Goal: Task Accomplishment & Management: Use online tool/utility

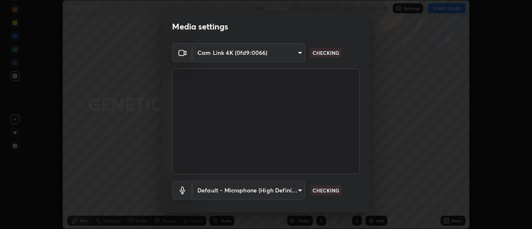
scroll to position [44, 0]
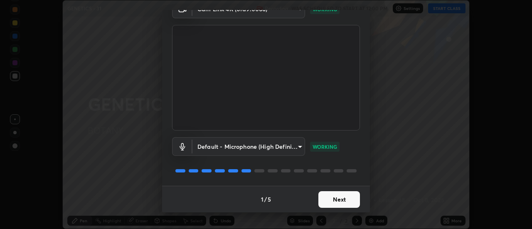
click at [340, 201] on button "Next" at bounding box center [339, 199] width 42 height 17
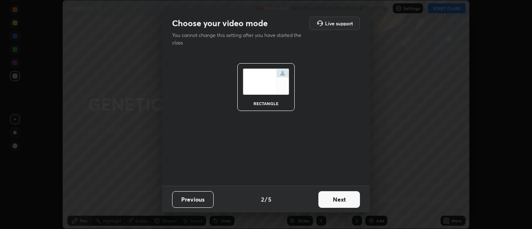
scroll to position [0, 0]
click at [348, 198] on button "Next" at bounding box center [339, 199] width 42 height 17
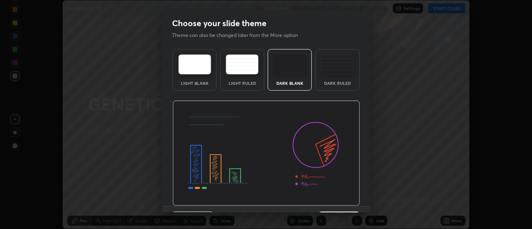
click at [350, 198] on img at bounding box center [265, 154] width 187 height 106
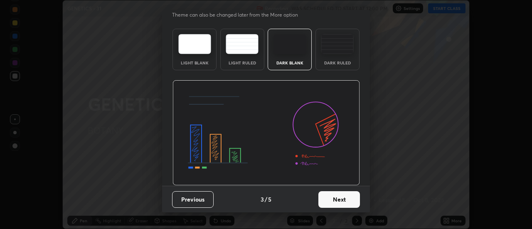
click at [356, 201] on button "Next" at bounding box center [339, 199] width 42 height 17
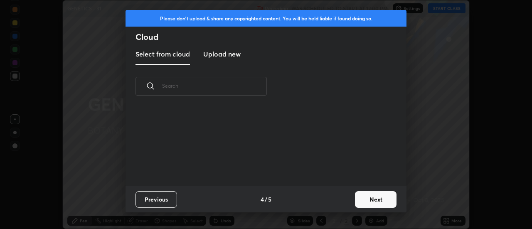
scroll to position [0, 0]
click at [356, 200] on button "Next" at bounding box center [376, 199] width 42 height 17
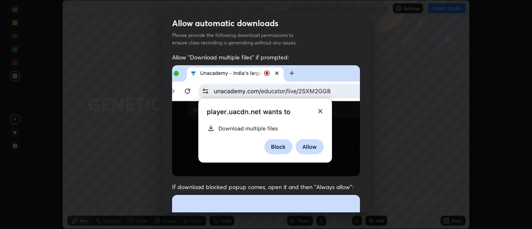
click at [364, 199] on div "Allow "Download multiple files" if prompted: If download blocked popup comes, o…" at bounding box center [266, 228] width 208 height 350
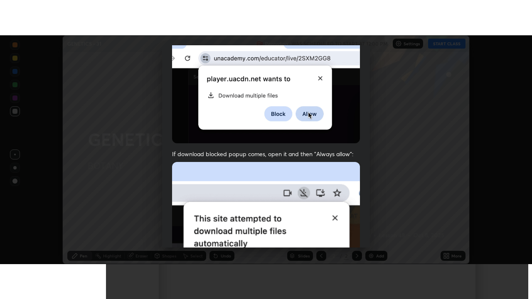
scroll to position [213, 0]
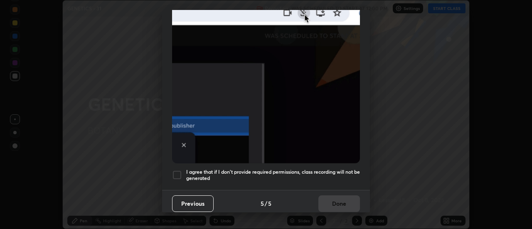
click at [179, 172] on div at bounding box center [177, 175] width 10 height 10
click at [339, 204] on button "Done" at bounding box center [339, 203] width 42 height 17
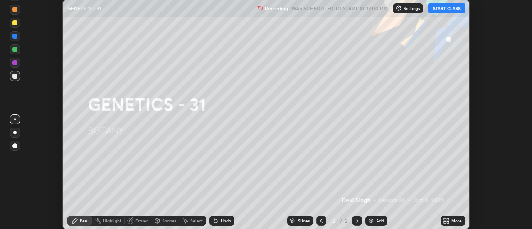
click at [439, 8] on button "START CLASS" at bounding box center [446, 8] width 37 height 10
click at [445, 222] on icon at bounding box center [445, 222] width 2 height 2
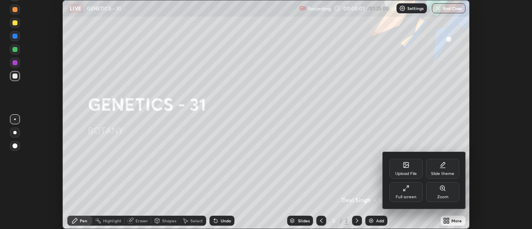
click at [406, 190] on icon at bounding box center [406, 188] width 7 height 7
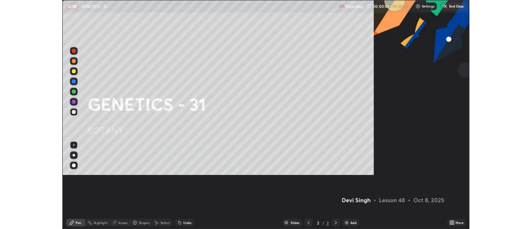
scroll to position [299, 532]
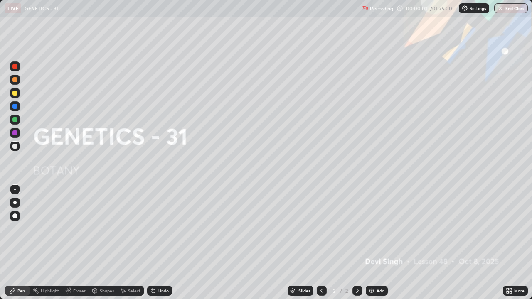
click at [375, 229] on div "Add" at bounding box center [377, 291] width 22 height 10
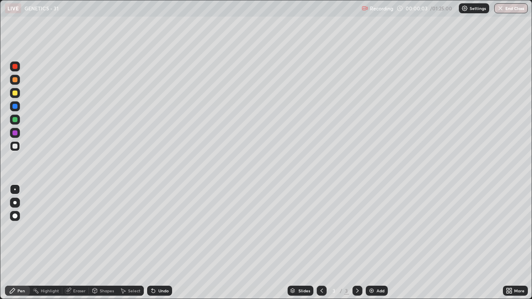
click at [14, 93] on div at bounding box center [14, 93] width 5 height 5
click at [15, 148] on div at bounding box center [14, 146] width 5 height 5
click at [157, 229] on div "Undo" at bounding box center [159, 291] width 25 height 10
click at [104, 229] on div "Shapes" at bounding box center [107, 291] width 14 height 4
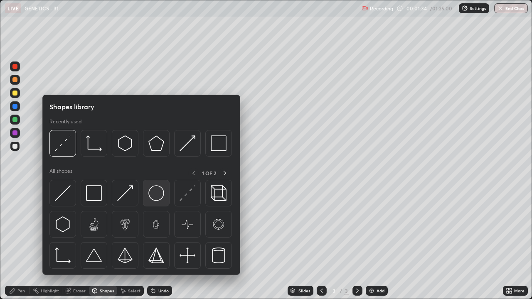
click at [155, 196] on img at bounding box center [156, 193] width 16 height 16
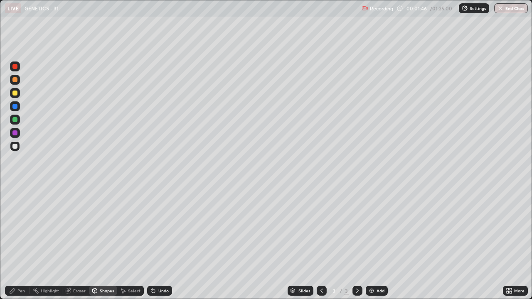
click at [24, 229] on div "Pen" at bounding box center [20, 291] width 7 height 4
click at [15, 119] on div at bounding box center [14, 119] width 5 height 5
click at [15, 91] on div at bounding box center [14, 93] width 5 height 5
click at [13, 66] on div at bounding box center [14, 66] width 5 height 5
click at [162, 229] on div "Undo" at bounding box center [163, 291] width 10 height 4
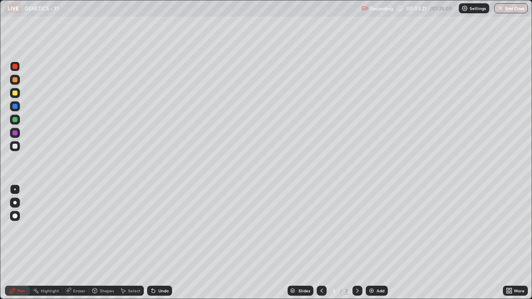
click at [159, 229] on div "Undo" at bounding box center [163, 291] width 10 height 4
click at [156, 229] on div "Undo" at bounding box center [159, 291] width 25 height 10
click at [163, 229] on div "Undo" at bounding box center [163, 291] width 10 height 4
click at [81, 229] on div "Eraser" at bounding box center [79, 291] width 12 height 4
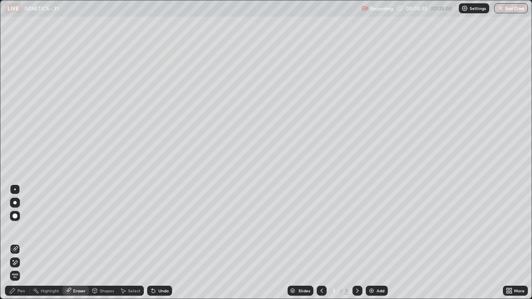
click at [17, 229] on icon at bounding box center [15, 262] width 7 height 7
click at [15, 229] on icon at bounding box center [12, 291] width 7 height 7
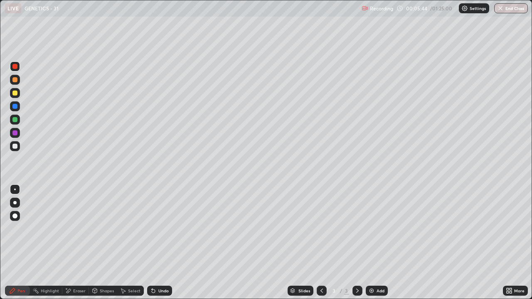
click at [75, 229] on div "Eraser" at bounding box center [79, 291] width 12 height 4
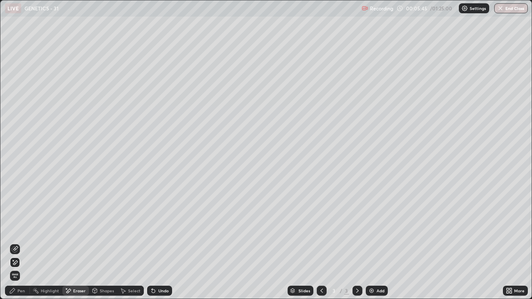
click at [15, 229] on icon at bounding box center [15, 248] width 5 height 4
click at [11, 229] on icon at bounding box center [12, 291] width 7 height 7
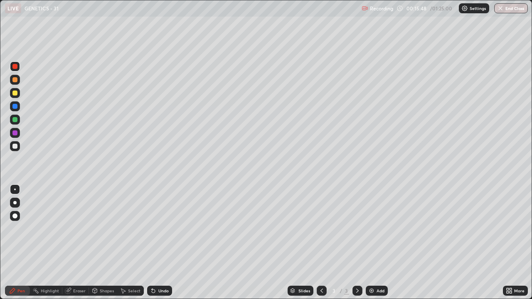
click at [370, 229] on img at bounding box center [371, 291] width 7 height 7
click at [14, 93] on div at bounding box center [14, 93] width 5 height 5
click at [380, 229] on div "Add" at bounding box center [381, 291] width 8 height 4
click at [107, 229] on div "Shapes" at bounding box center [107, 291] width 14 height 4
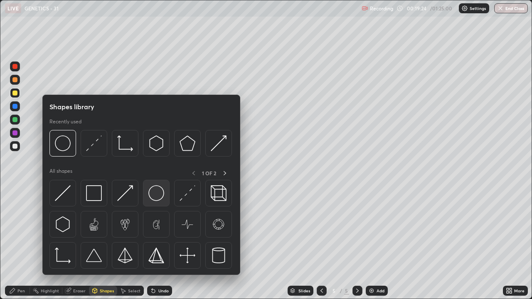
click at [154, 194] on img at bounding box center [156, 193] width 16 height 16
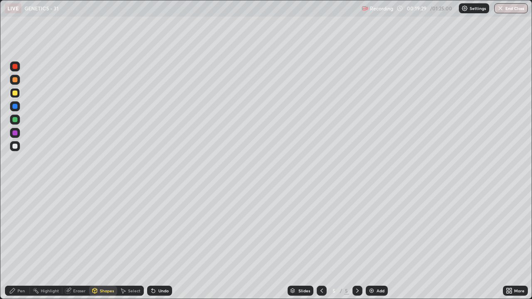
click at [130, 229] on div "Select" at bounding box center [134, 291] width 12 height 4
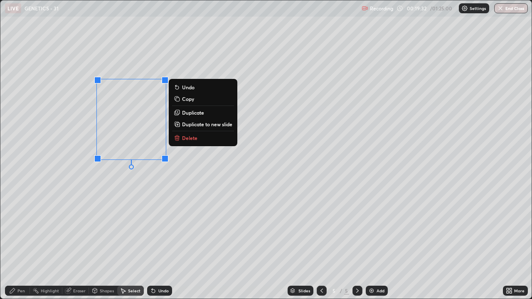
click at [191, 115] on p "Duplicate" at bounding box center [193, 112] width 22 height 7
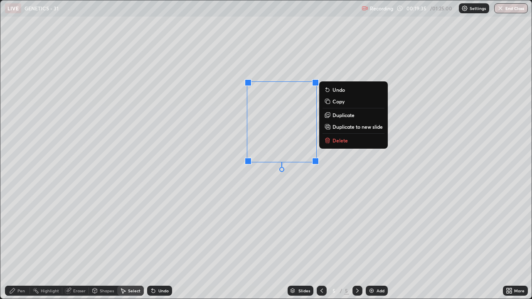
click at [342, 116] on p "Duplicate" at bounding box center [343, 115] width 22 height 7
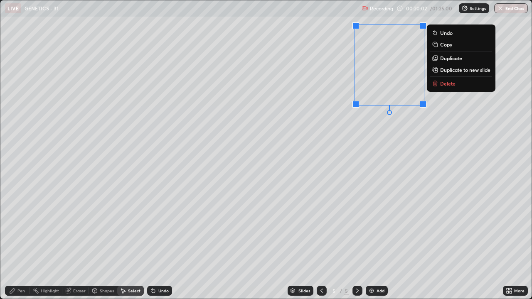
click at [446, 59] on p "Duplicate" at bounding box center [451, 58] width 22 height 7
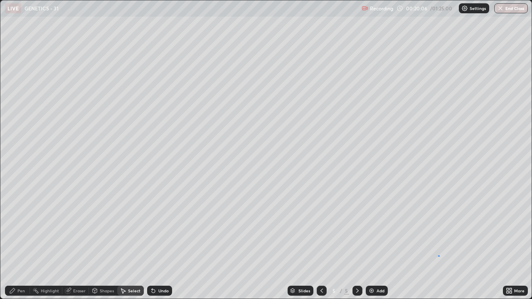
click at [438, 229] on div "0 ° Undo Copy Duplicate Duplicate to new slide Delete" at bounding box center [265, 149] width 531 height 298
click at [21, 229] on div "Pen" at bounding box center [20, 291] width 7 height 4
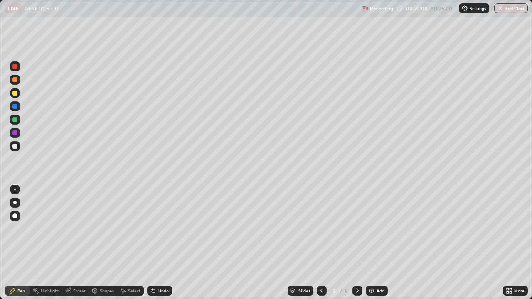
click at [15, 146] on div at bounding box center [14, 146] width 5 height 5
click at [507, 229] on icon at bounding box center [508, 289] width 2 height 2
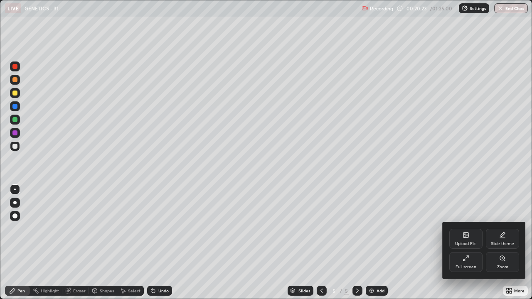
click at [463, 229] on div "Full screen" at bounding box center [465, 262] width 33 height 20
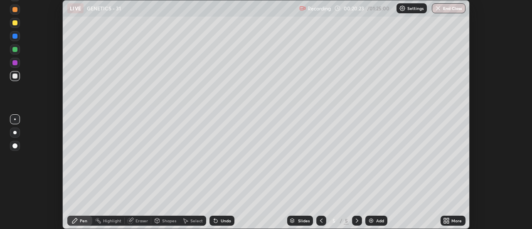
scroll to position [41329, 41026]
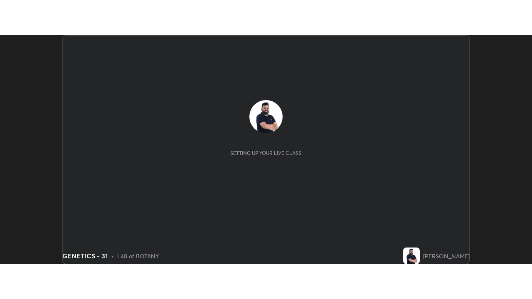
scroll to position [229, 532]
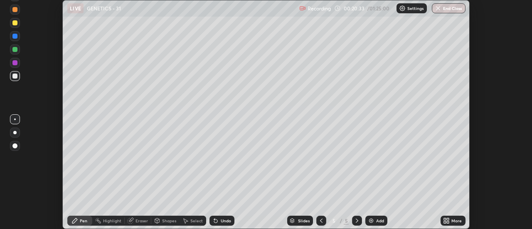
click at [445, 219] on icon at bounding box center [445, 219] width 2 height 2
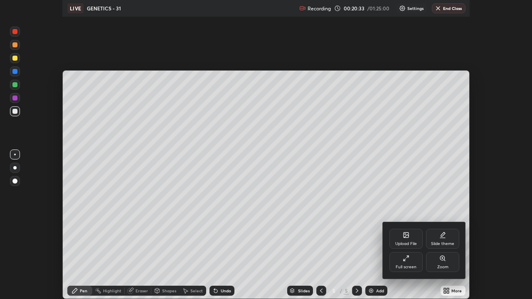
scroll to position [299, 532]
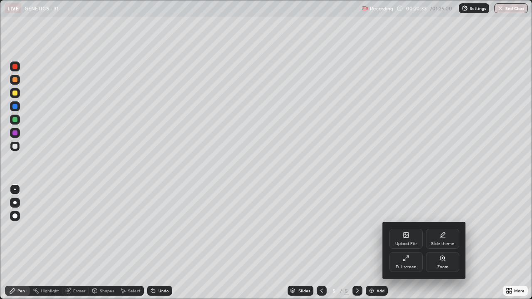
click at [414, 229] on div "Upload File" at bounding box center [405, 239] width 33 height 20
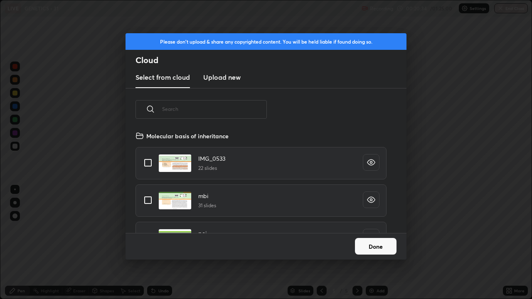
scroll to position [102, 267]
click at [363, 229] on button "Done" at bounding box center [376, 246] width 42 height 17
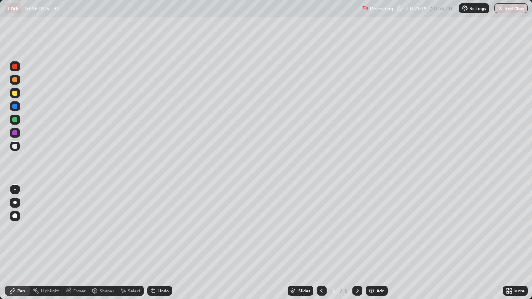
click at [14, 121] on div at bounding box center [14, 119] width 5 height 5
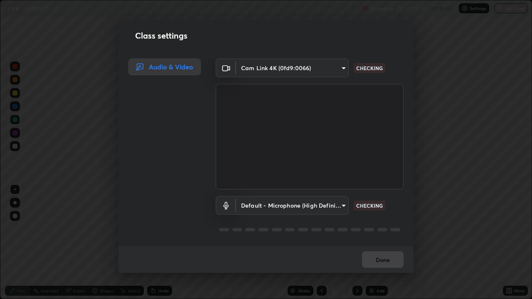
click at [342, 205] on body "Erase all LIVE GENETICS - 31 Recording 00:21:33 / 01:25:00 Settings End Class S…" at bounding box center [266, 149] width 532 height 299
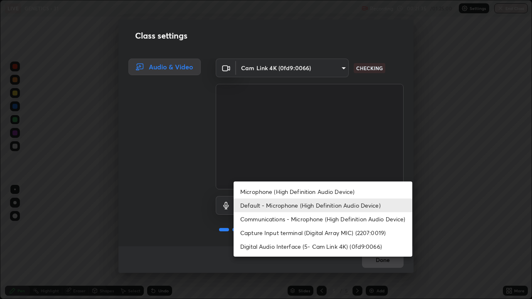
click at [431, 185] on div at bounding box center [266, 149] width 532 height 299
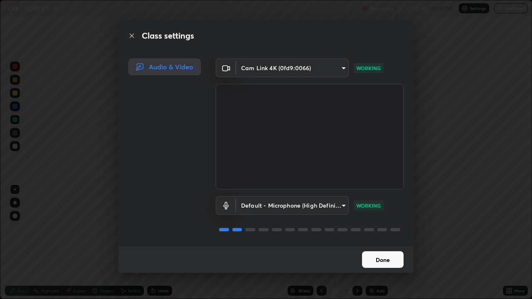
click at [384, 229] on button "Done" at bounding box center [383, 259] width 42 height 17
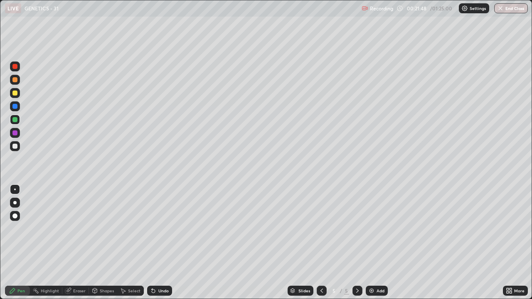
click at [16, 67] on div at bounding box center [14, 66] width 5 height 5
click at [11, 150] on div at bounding box center [15, 146] width 10 height 10
click at [15, 70] on div at bounding box center [15, 67] width 10 height 10
click at [15, 108] on div at bounding box center [14, 106] width 5 height 5
click at [15, 66] on div at bounding box center [14, 66] width 5 height 5
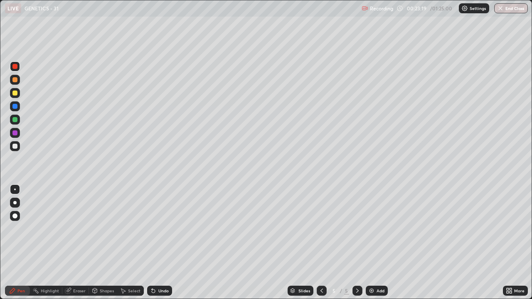
click at [13, 106] on div at bounding box center [14, 106] width 5 height 5
click at [135, 229] on div "Select" at bounding box center [134, 291] width 12 height 4
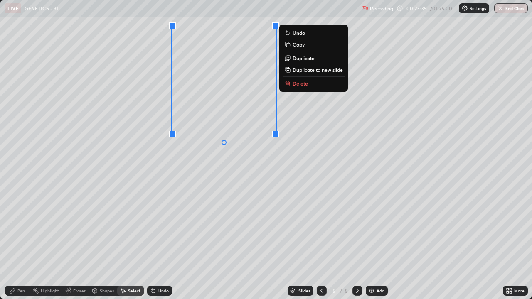
click at [205, 172] on div "0 ° Undo Copy Duplicate Duplicate to new slide Delete" at bounding box center [265, 149] width 531 height 298
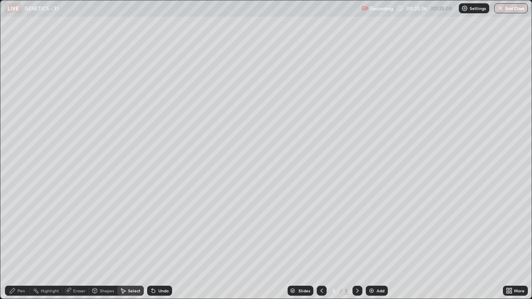
click at [22, 229] on div "Pen" at bounding box center [20, 291] width 7 height 4
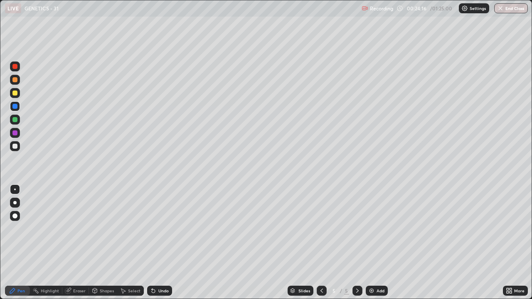
click at [14, 67] on div at bounding box center [14, 66] width 5 height 5
click at [14, 93] on div at bounding box center [14, 93] width 5 height 5
click at [14, 66] on div at bounding box center [14, 66] width 5 height 5
click at [15, 145] on div at bounding box center [14, 146] width 5 height 5
click at [15, 94] on div at bounding box center [14, 93] width 5 height 5
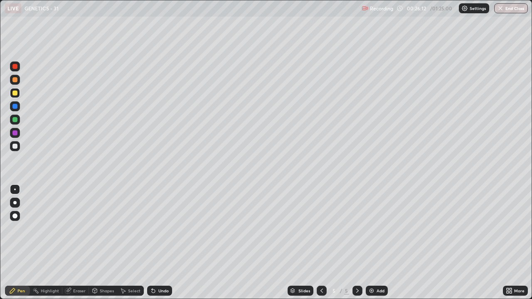
click at [18, 145] on div at bounding box center [15, 146] width 10 height 10
click at [15, 67] on div at bounding box center [14, 66] width 5 height 5
click at [15, 144] on div at bounding box center [14, 146] width 5 height 5
click at [15, 93] on div at bounding box center [14, 93] width 5 height 5
click at [17, 69] on div at bounding box center [15, 67] width 10 height 10
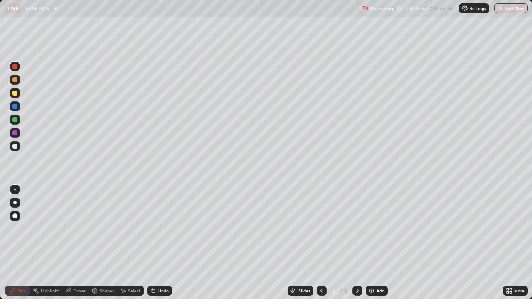
click at [371, 229] on img at bounding box center [371, 291] width 7 height 7
click at [104, 229] on div "Shapes" at bounding box center [107, 291] width 14 height 4
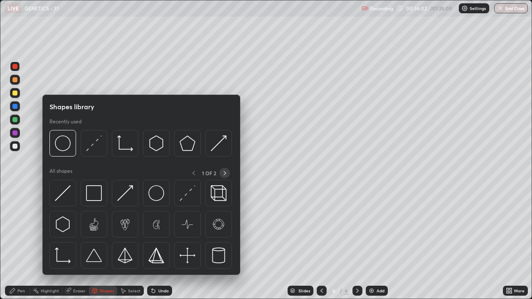
click at [224, 173] on icon at bounding box center [225, 173] width 7 height 7
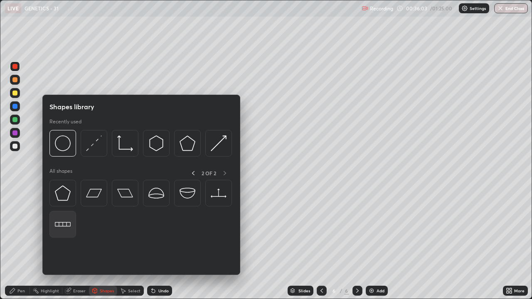
click at [68, 222] on img at bounding box center [63, 225] width 16 height 16
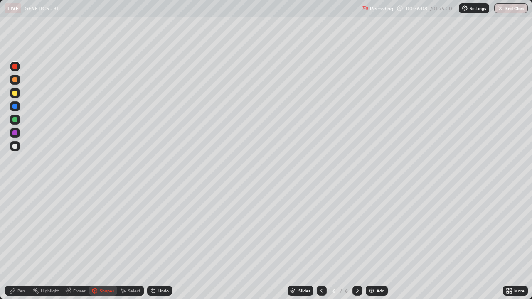
click at [99, 229] on div "Shapes" at bounding box center [103, 291] width 28 height 10
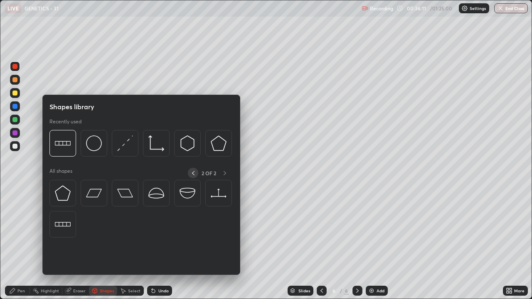
click at [194, 175] on icon at bounding box center [193, 173] width 7 height 7
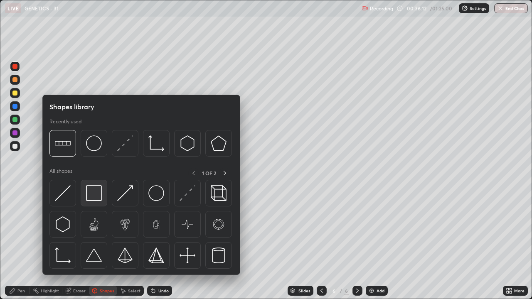
click at [96, 195] on img at bounding box center [94, 193] width 16 height 16
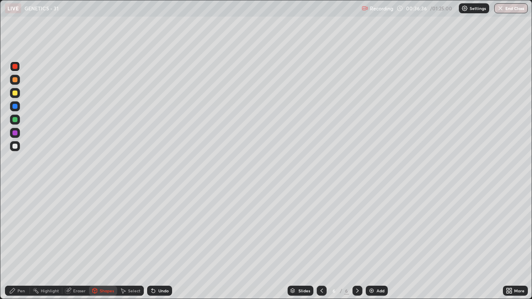
click at [21, 229] on div "Pen" at bounding box center [20, 291] width 7 height 4
click at [14, 145] on div at bounding box center [14, 146] width 5 height 5
click at [12, 94] on div at bounding box center [14, 93] width 5 height 5
click at [14, 108] on div at bounding box center [14, 106] width 5 height 5
click at [13, 132] on div at bounding box center [14, 132] width 5 height 5
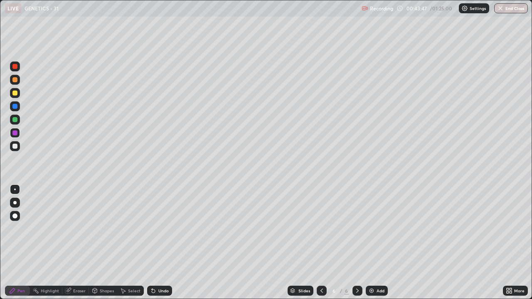
click at [374, 229] on img at bounding box center [371, 291] width 7 height 7
click at [15, 149] on div at bounding box center [15, 146] width 10 height 10
click at [14, 92] on div at bounding box center [14, 93] width 5 height 5
click at [15, 147] on div at bounding box center [14, 146] width 5 height 5
click at [15, 94] on div at bounding box center [14, 93] width 5 height 5
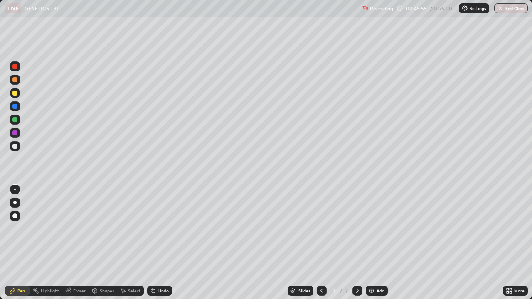
click at [17, 148] on div at bounding box center [14, 146] width 5 height 5
click at [371, 229] on img at bounding box center [371, 291] width 7 height 7
click at [368, 229] on img at bounding box center [371, 291] width 7 height 7
click at [513, 7] on button "End Class" at bounding box center [511, 8] width 34 height 10
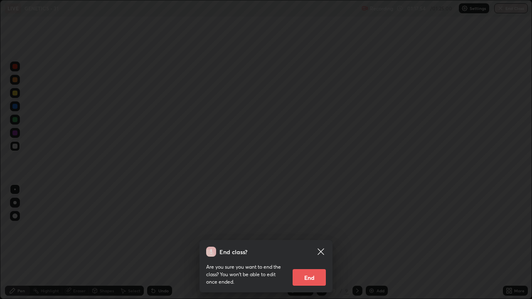
click at [320, 229] on button "End" at bounding box center [309, 277] width 33 height 17
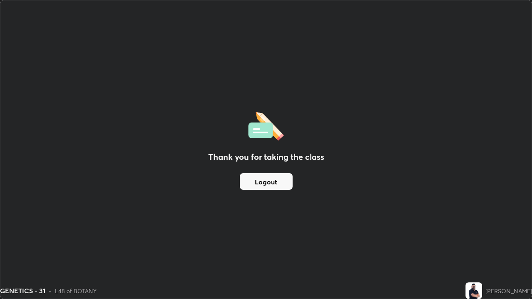
click at [282, 176] on button "Logout" at bounding box center [266, 181] width 53 height 17
